Goal: Task Accomplishment & Management: Use online tool/utility

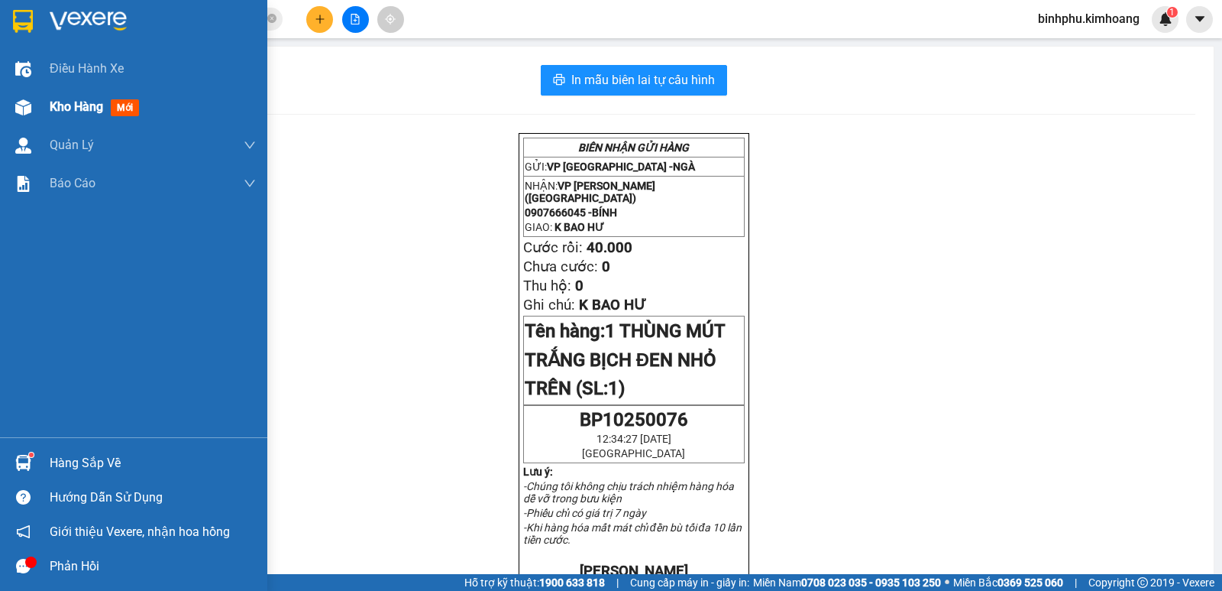
click at [28, 98] on div at bounding box center [23, 107] width 27 height 27
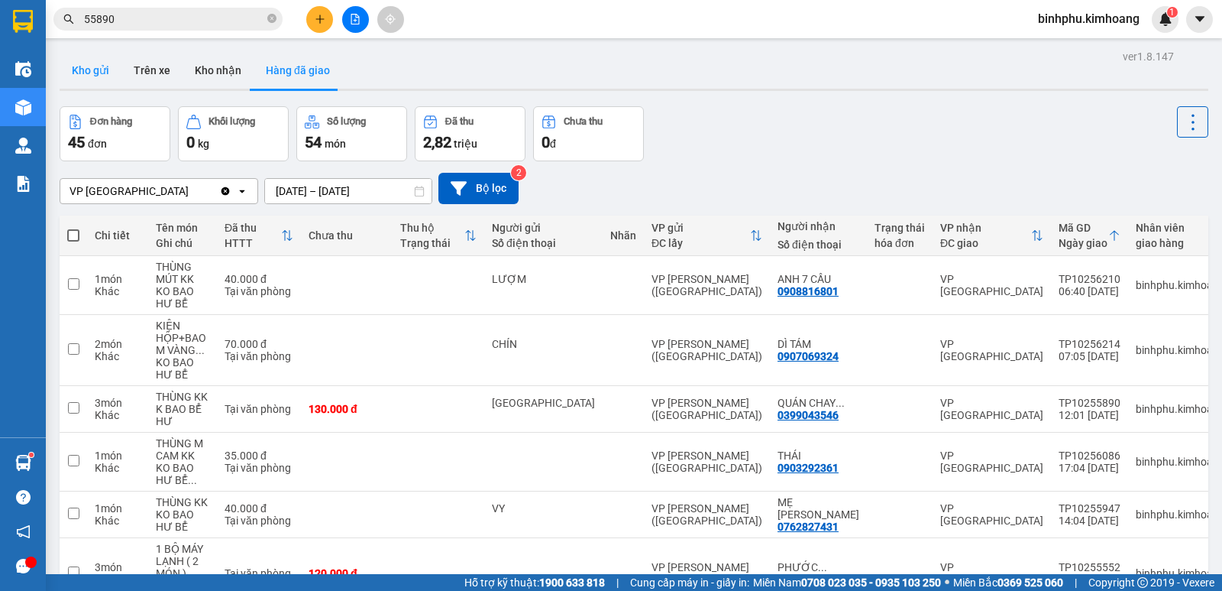
click at [84, 63] on button "Kho gửi" at bounding box center [91, 70] width 62 height 37
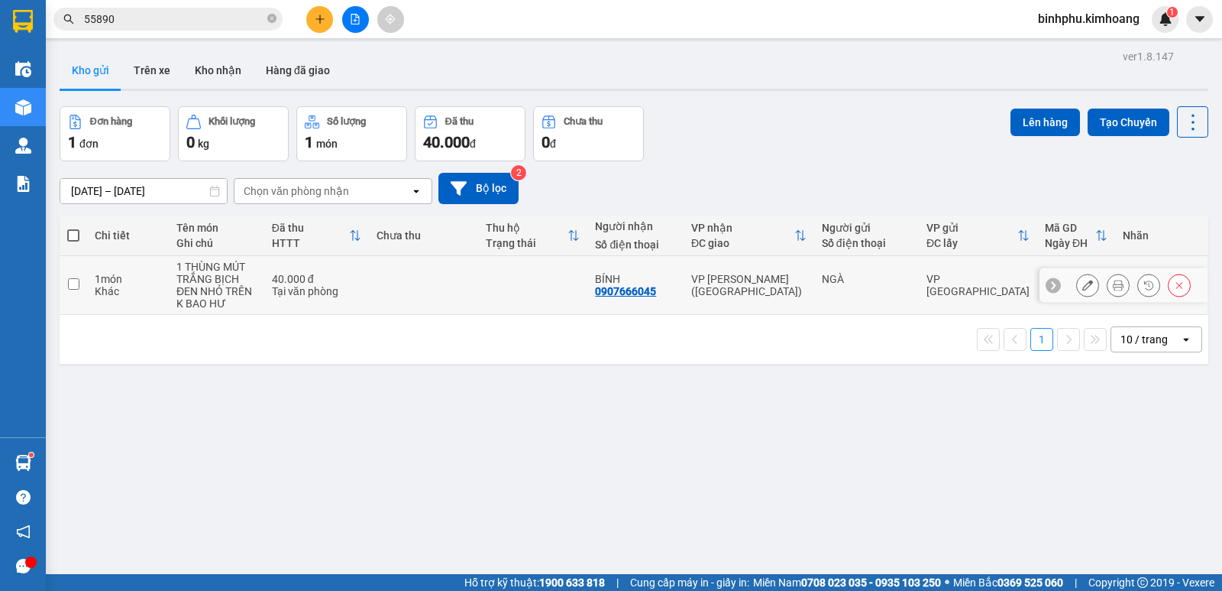
click at [475, 300] on td at bounding box center [423, 285] width 109 height 59
checkbox input "true"
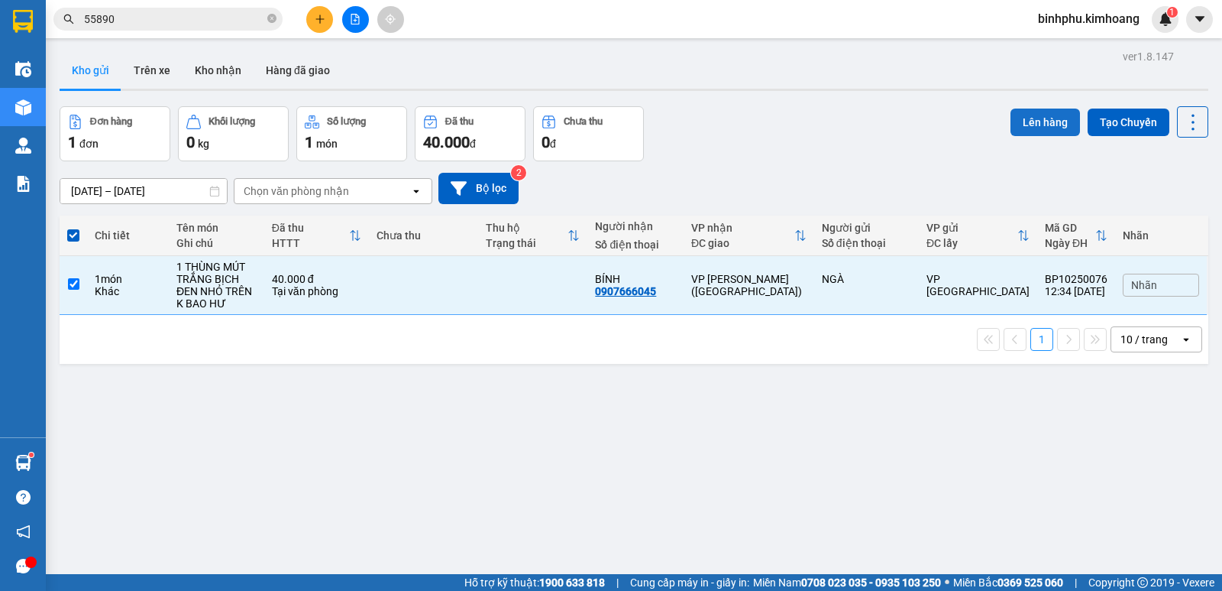
click at [1027, 116] on button "Lên hàng" at bounding box center [1046, 122] width 70 height 28
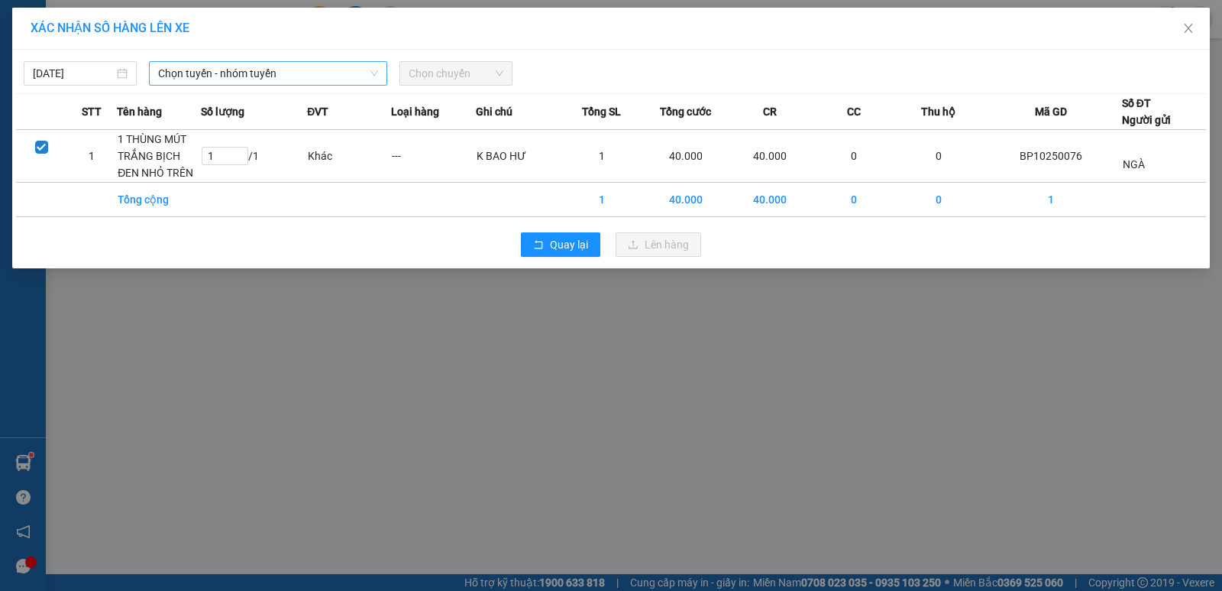
click at [345, 71] on span "Chọn tuyến - nhóm tuyến" at bounding box center [268, 73] width 220 height 23
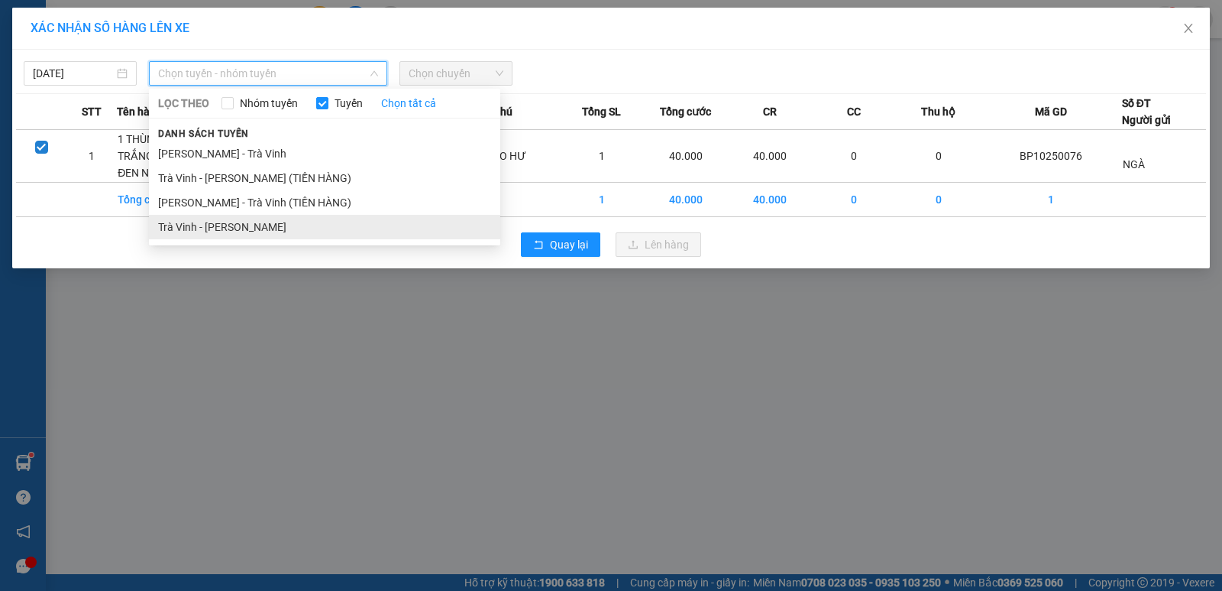
click at [301, 219] on li "Trà Vinh - [PERSON_NAME]" at bounding box center [324, 227] width 351 height 24
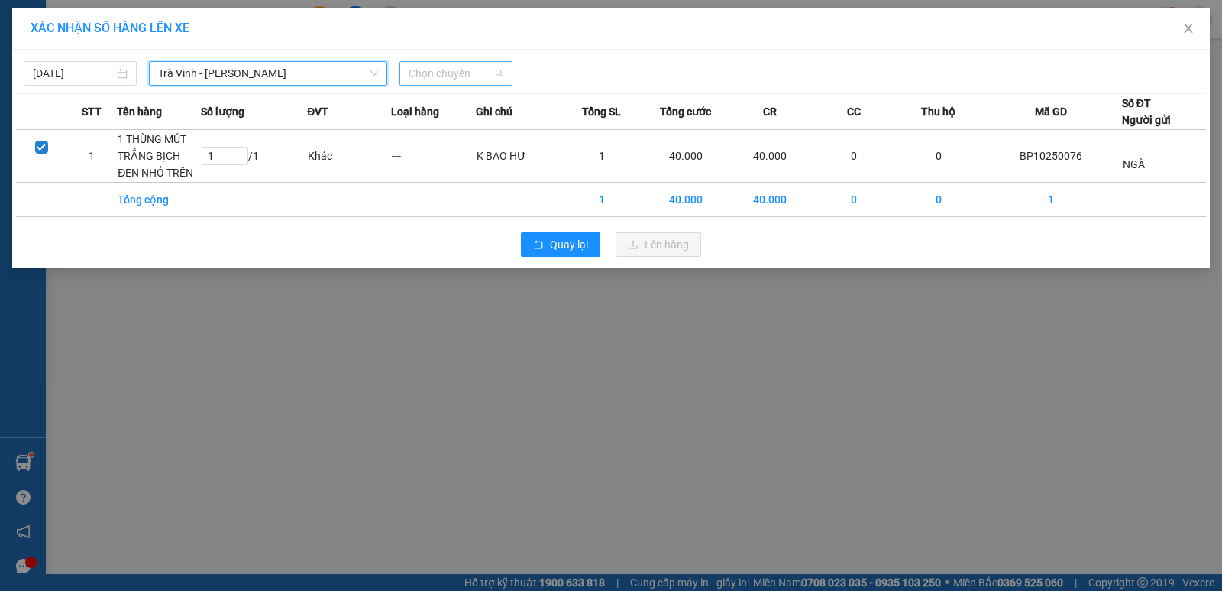
click at [464, 79] on span "Chọn chuyến" at bounding box center [456, 73] width 95 height 23
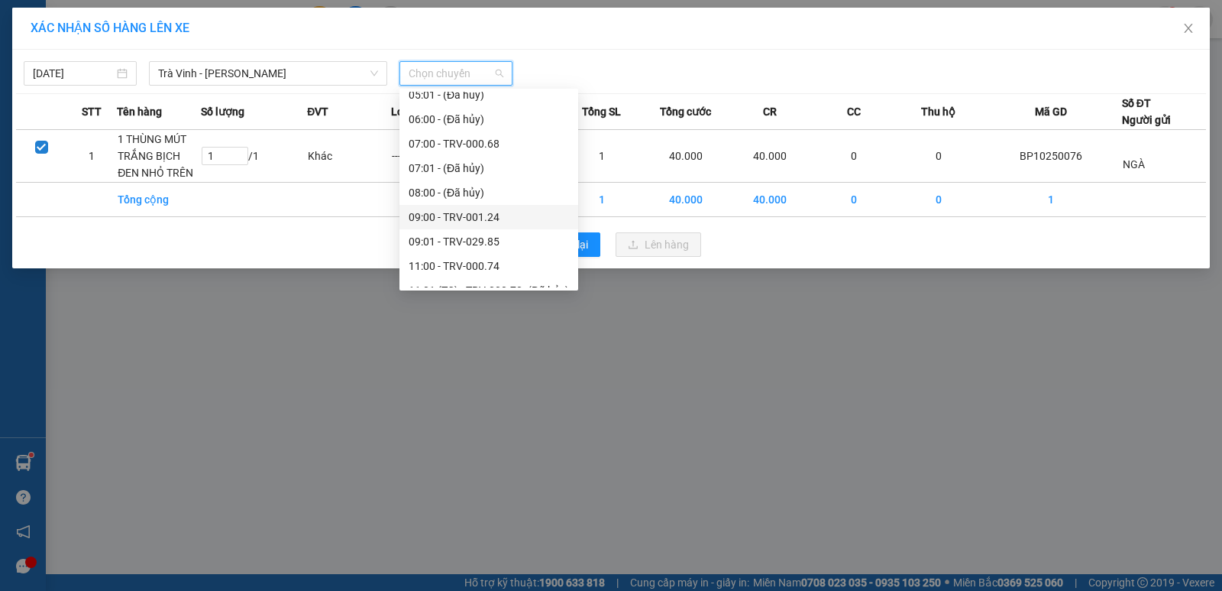
scroll to position [306, 0]
click at [440, 254] on div "13:00 - TRV-001.19" at bounding box center [489, 263] width 179 height 24
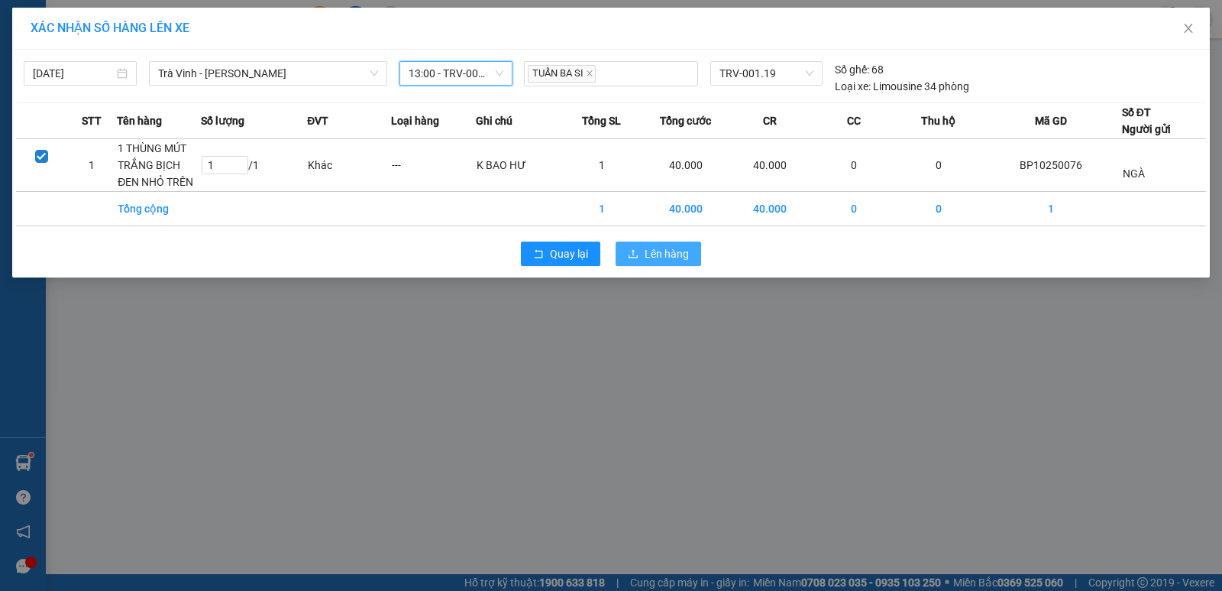
click at [668, 245] on span "Lên hàng" at bounding box center [667, 253] width 44 height 17
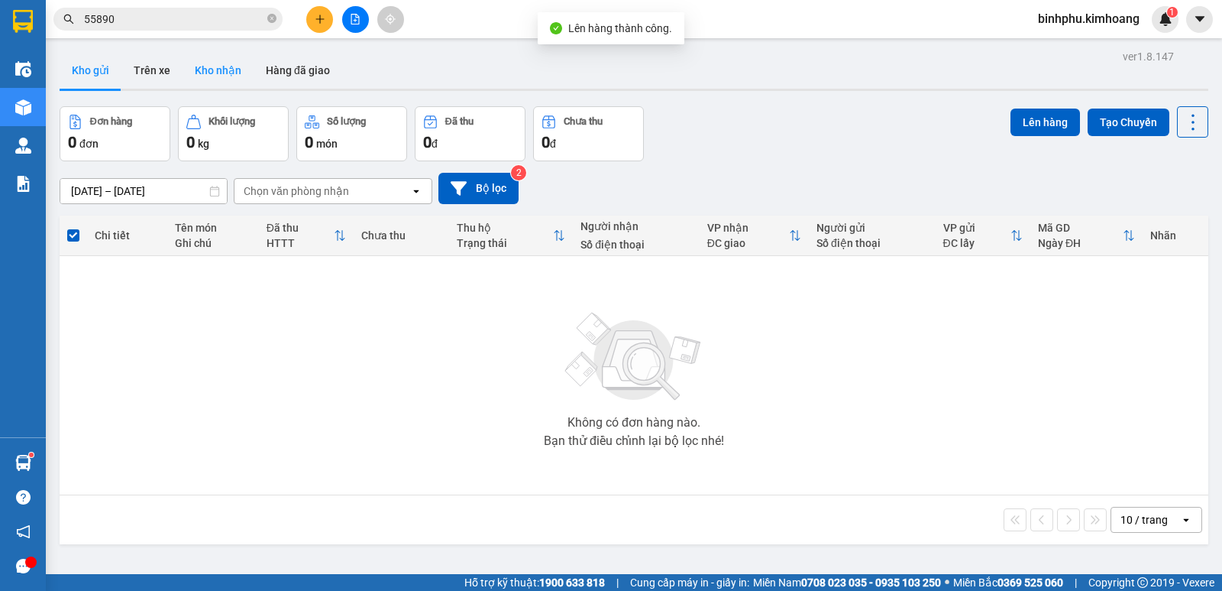
click at [206, 67] on button "Kho nhận" at bounding box center [218, 70] width 71 height 37
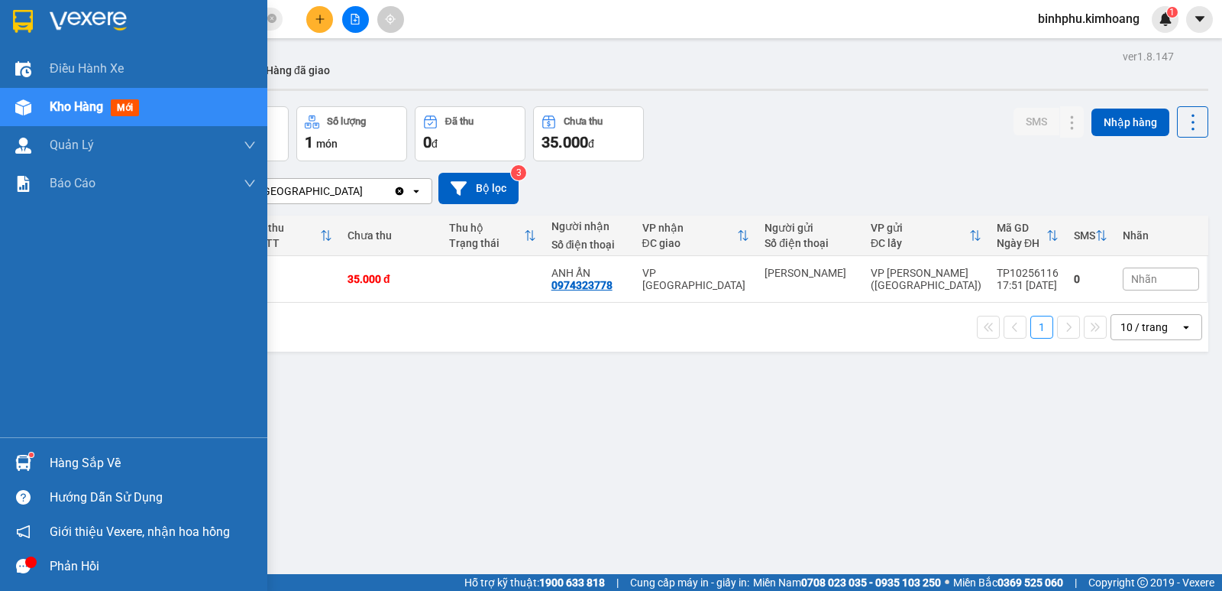
click at [41, 446] on div "Hàng sắp về" at bounding box center [133, 462] width 267 height 34
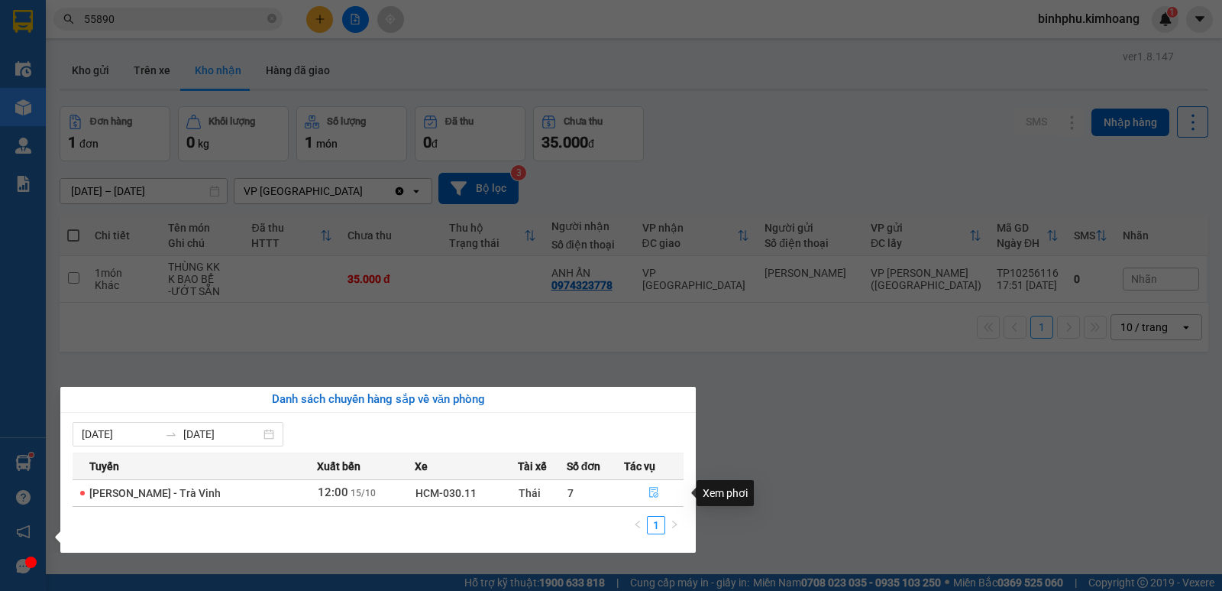
click at [652, 489] on icon "file-done" at bounding box center [654, 492] width 11 height 11
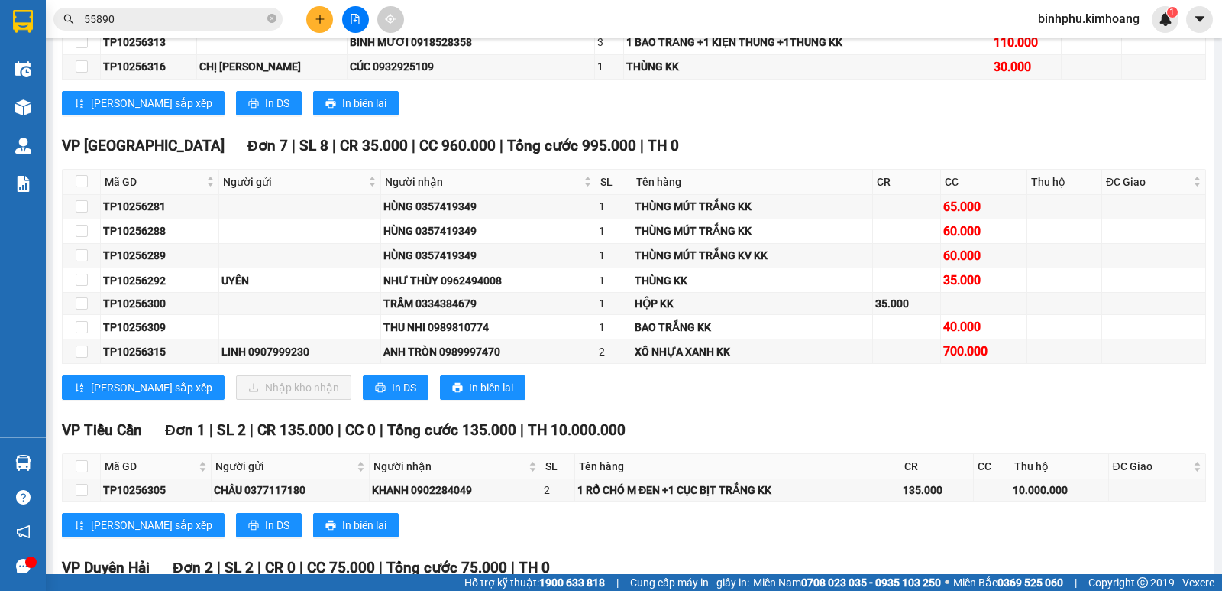
scroll to position [825, 0]
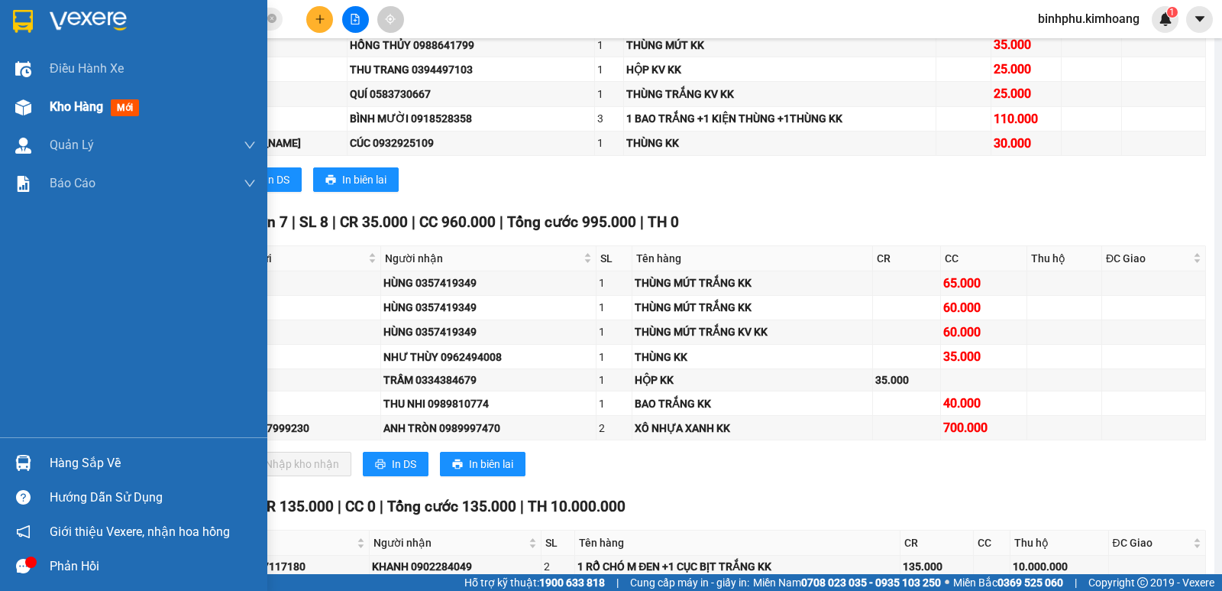
click at [30, 95] on div at bounding box center [23, 107] width 27 height 27
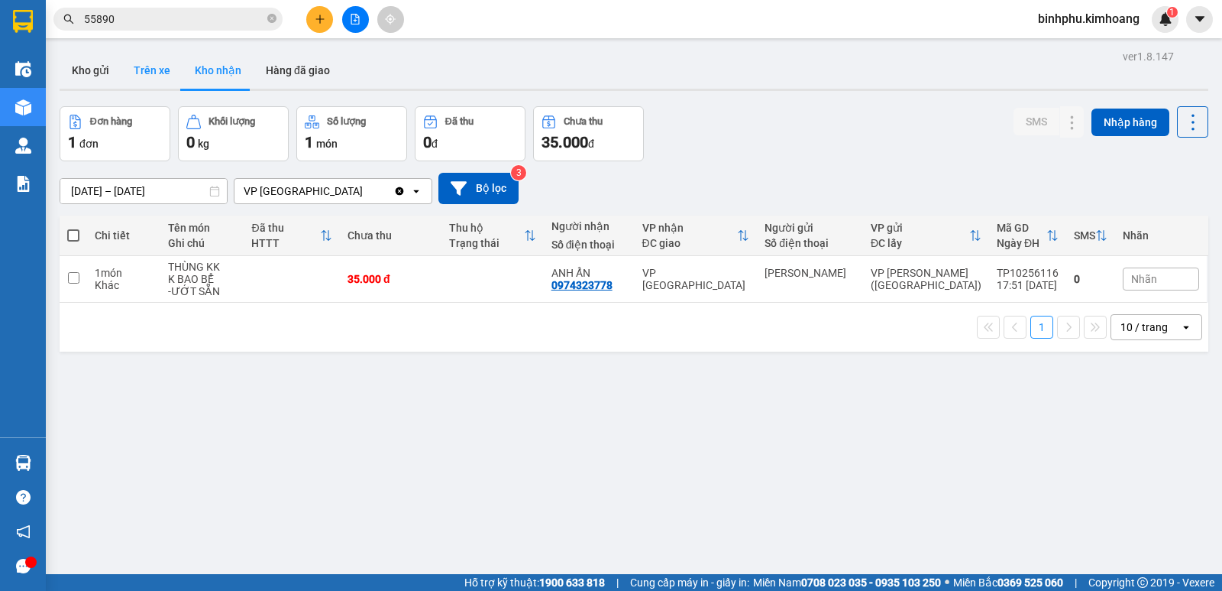
click at [167, 60] on button "Trên xe" at bounding box center [151, 70] width 61 height 37
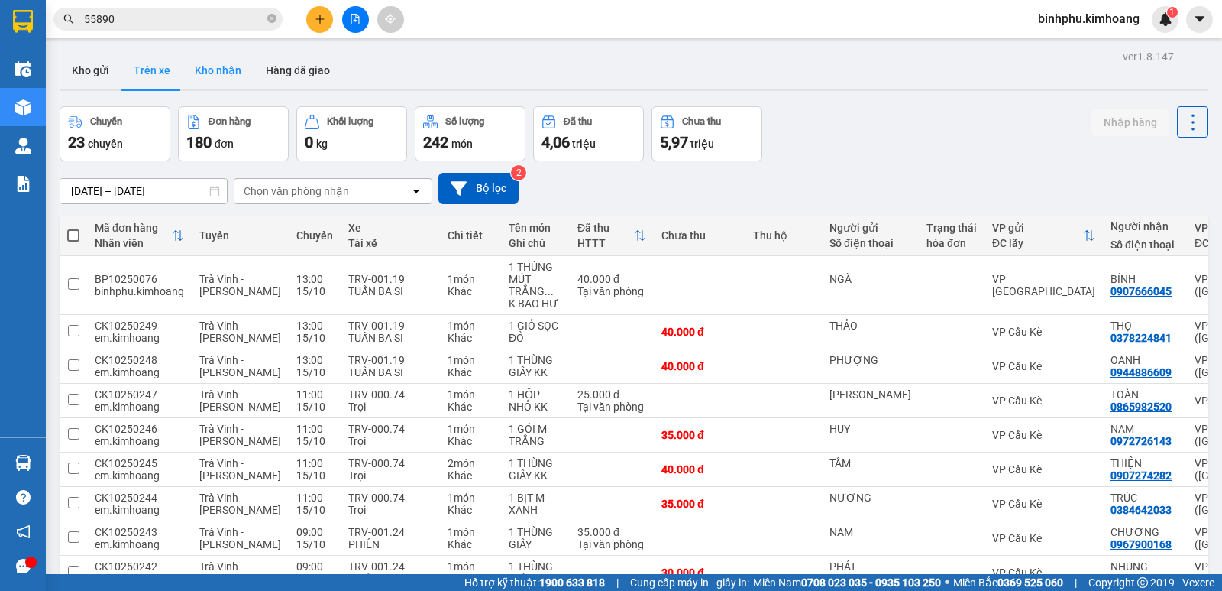
click at [219, 70] on button "Kho nhận" at bounding box center [218, 70] width 71 height 37
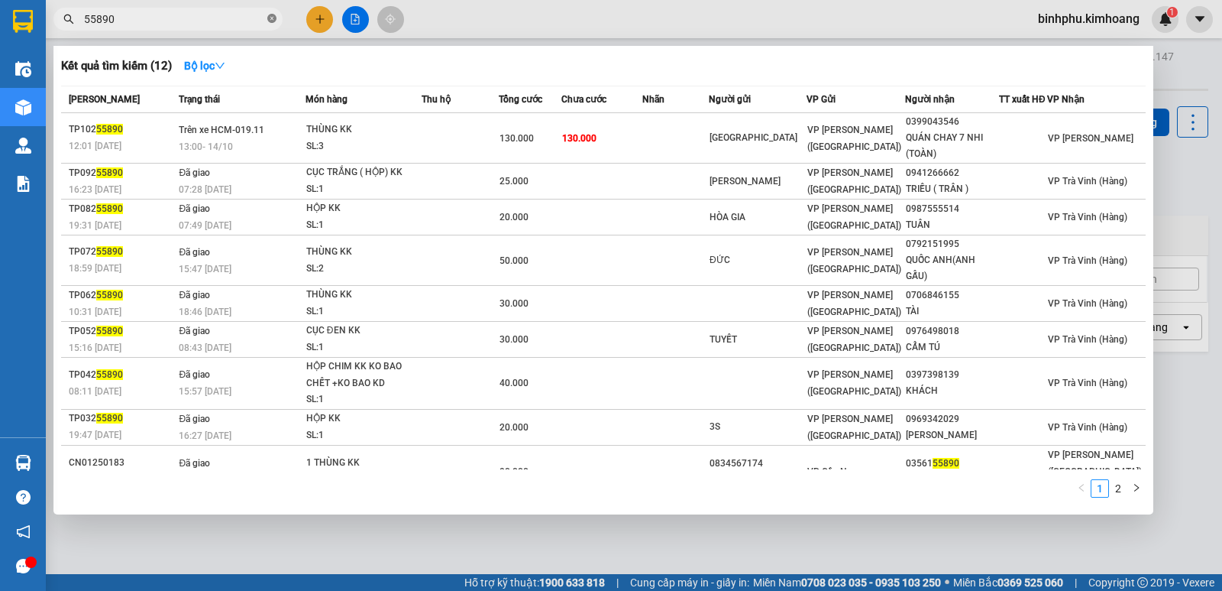
click at [268, 18] on icon "close-circle" at bounding box center [271, 18] width 9 height 9
